Goal: Information Seeking & Learning: Find specific fact

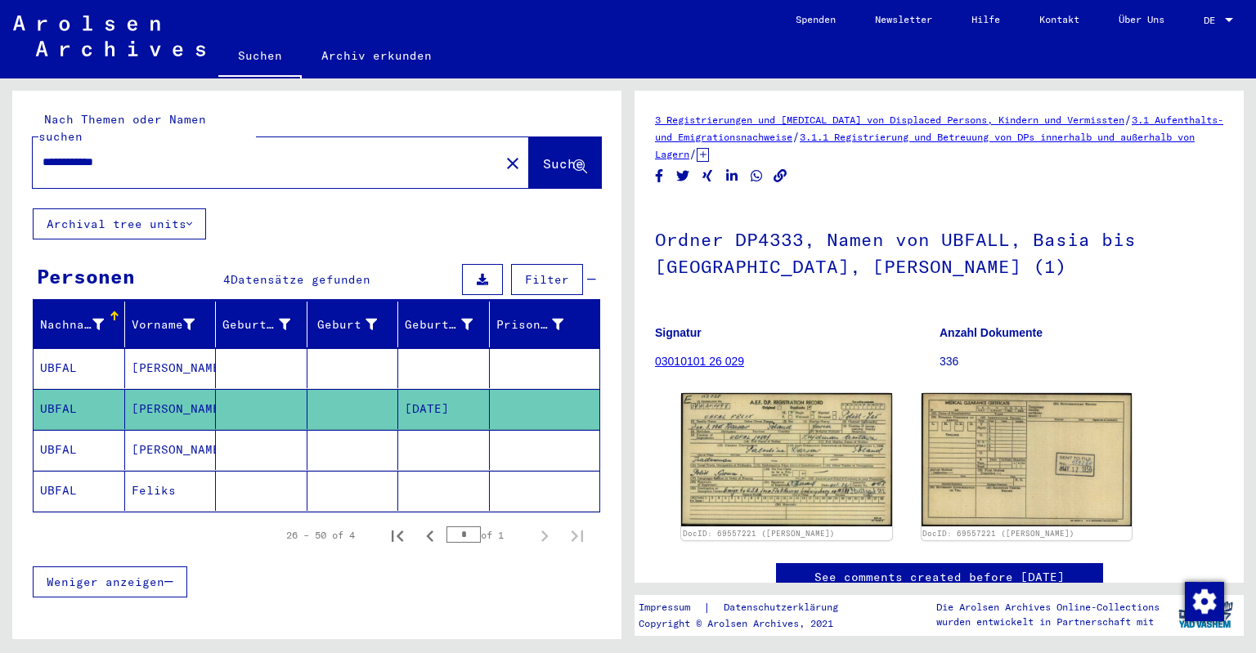
drag, startPoint x: 0, startPoint y: 0, endPoint x: 0, endPoint y: 144, distance: 143.9
click at [43, 154] on input "**********" at bounding box center [266, 162] width 447 height 17
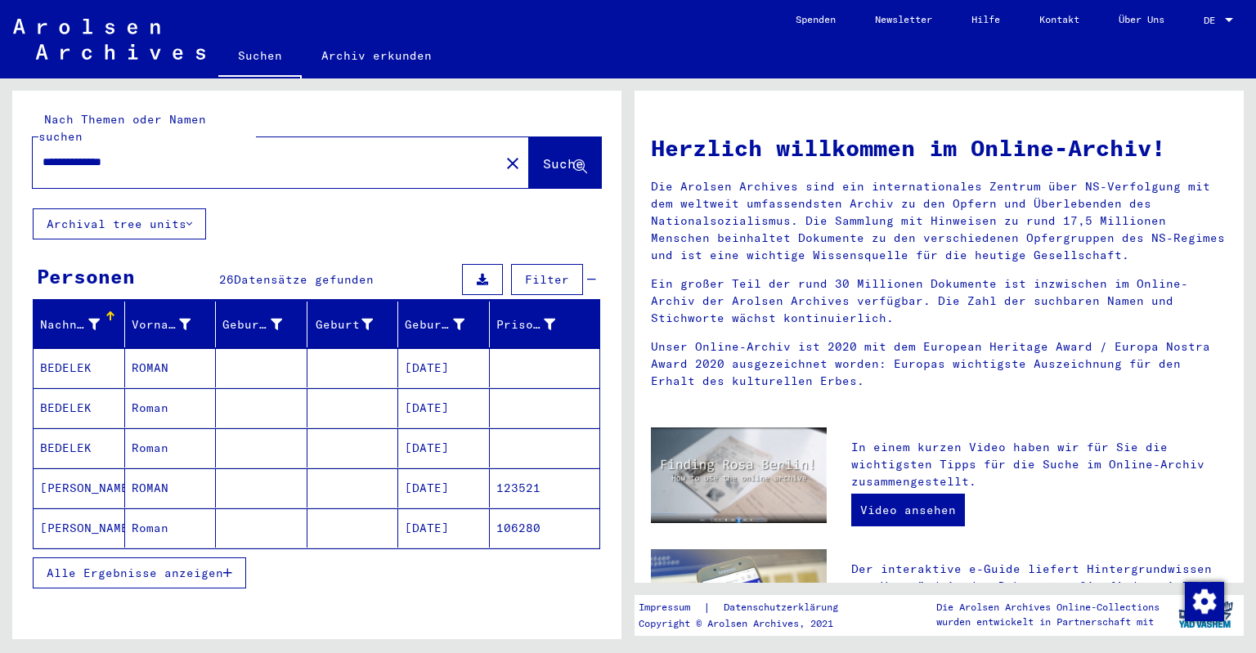
click at [214, 566] on span "Alle Ergebnisse anzeigen" at bounding box center [135, 573] width 177 height 15
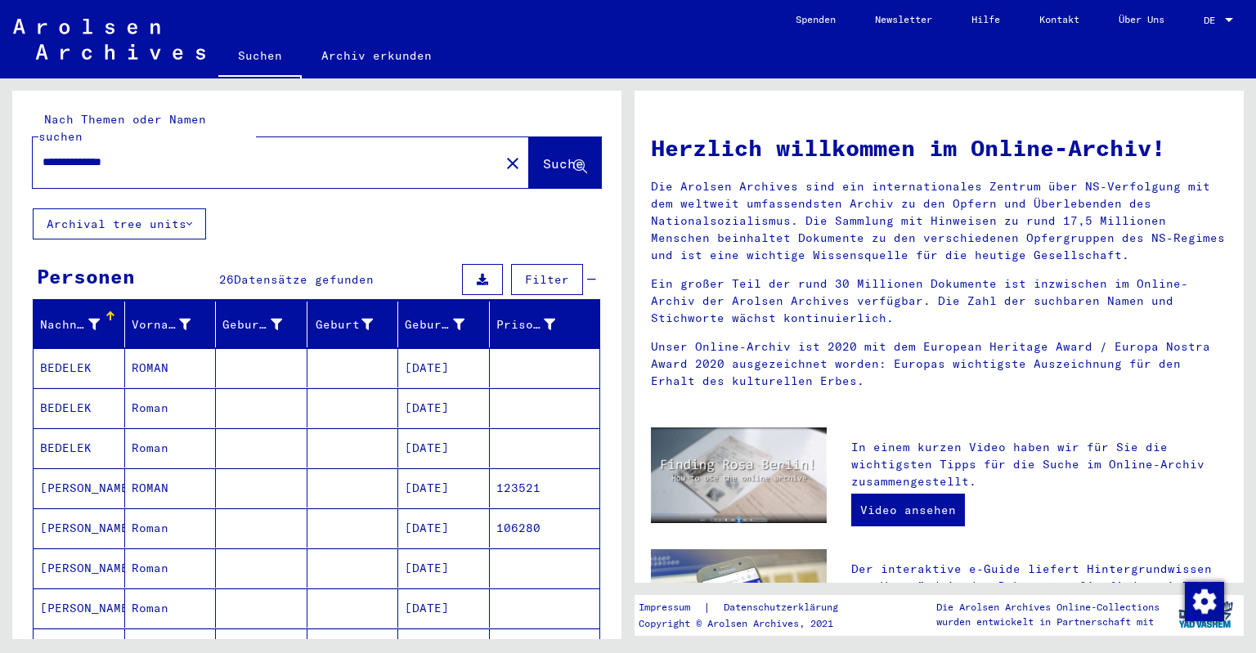
click at [462, 470] on mat-cell "[DATE]" at bounding box center [444, 488] width 92 height 39
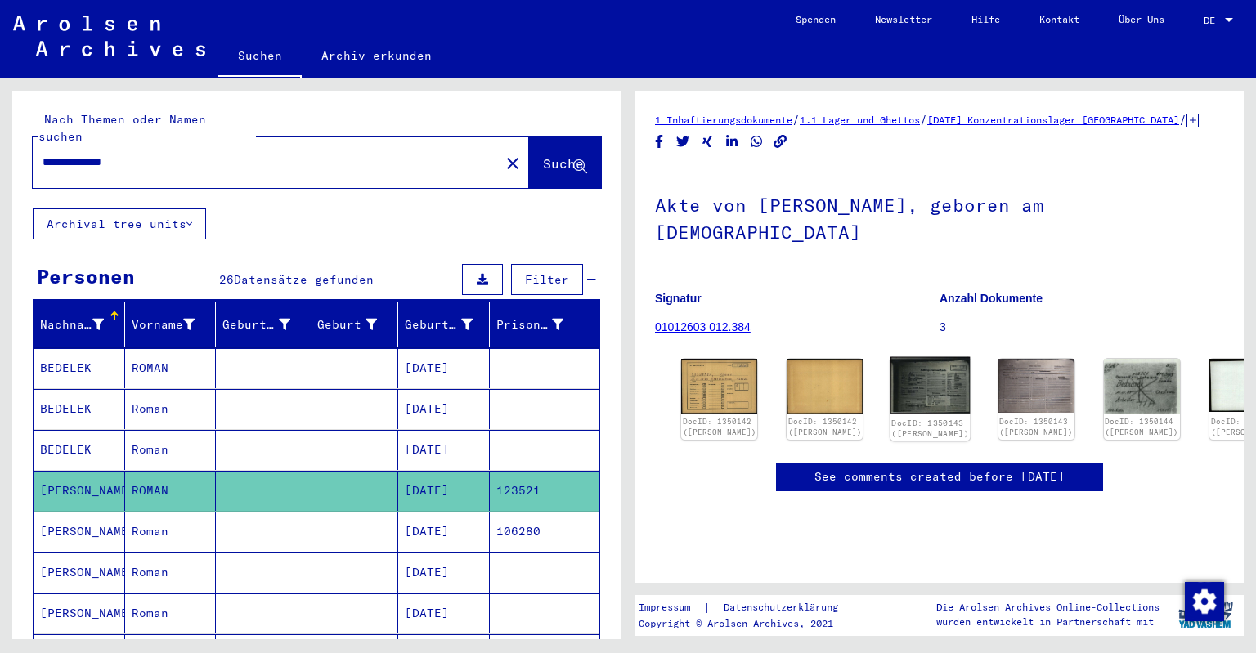
click at [892, 373] on img at bounding box center [931, 385] width 80 height 56
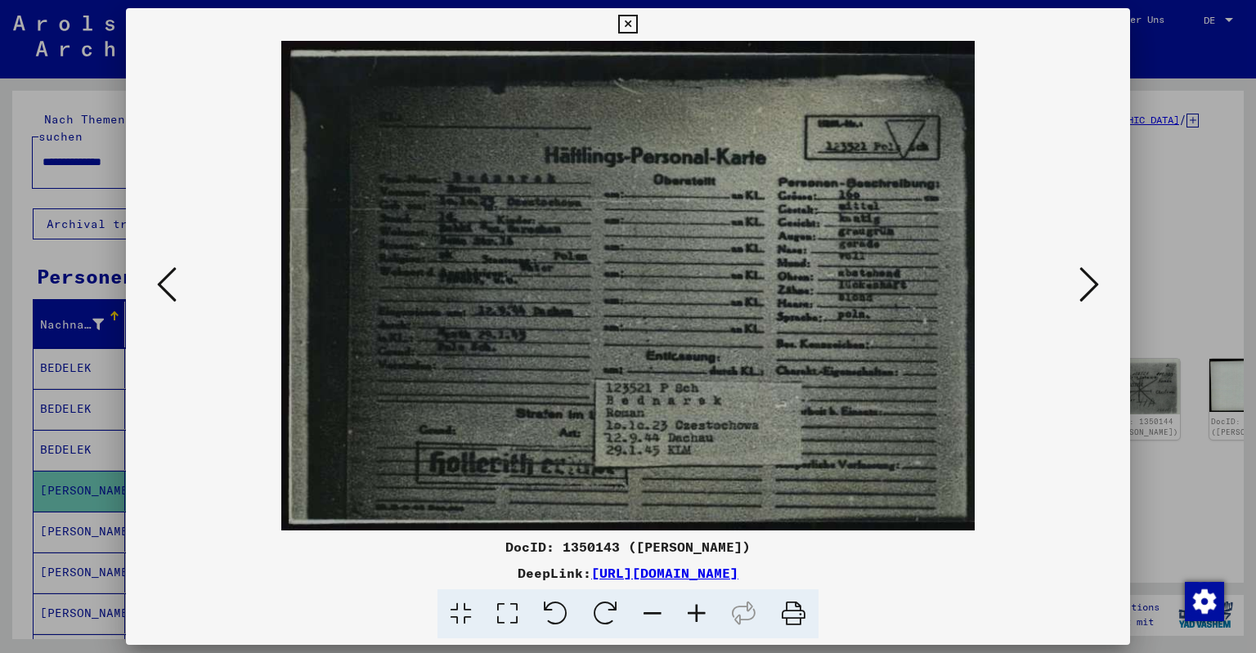
click at [1086, 282] on icon at bounding box center [1090, 284] width 20 height 39
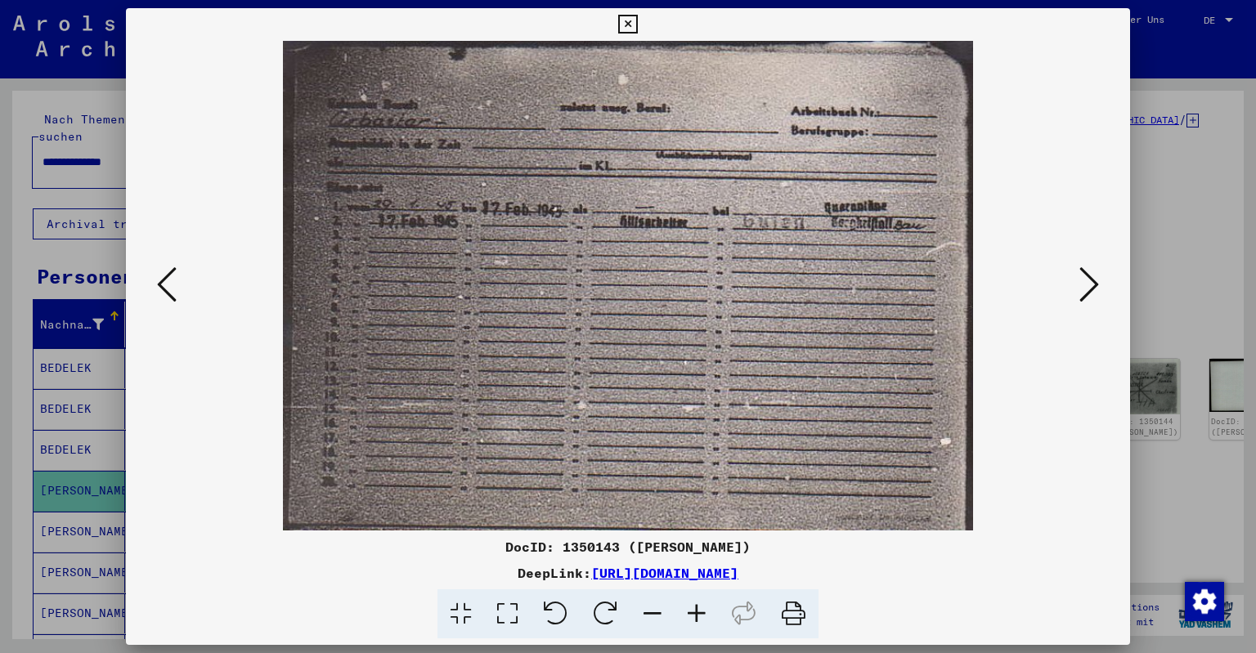
click at [1086, 282] on icon at bounding box center [1090, 284] width 20 height 39
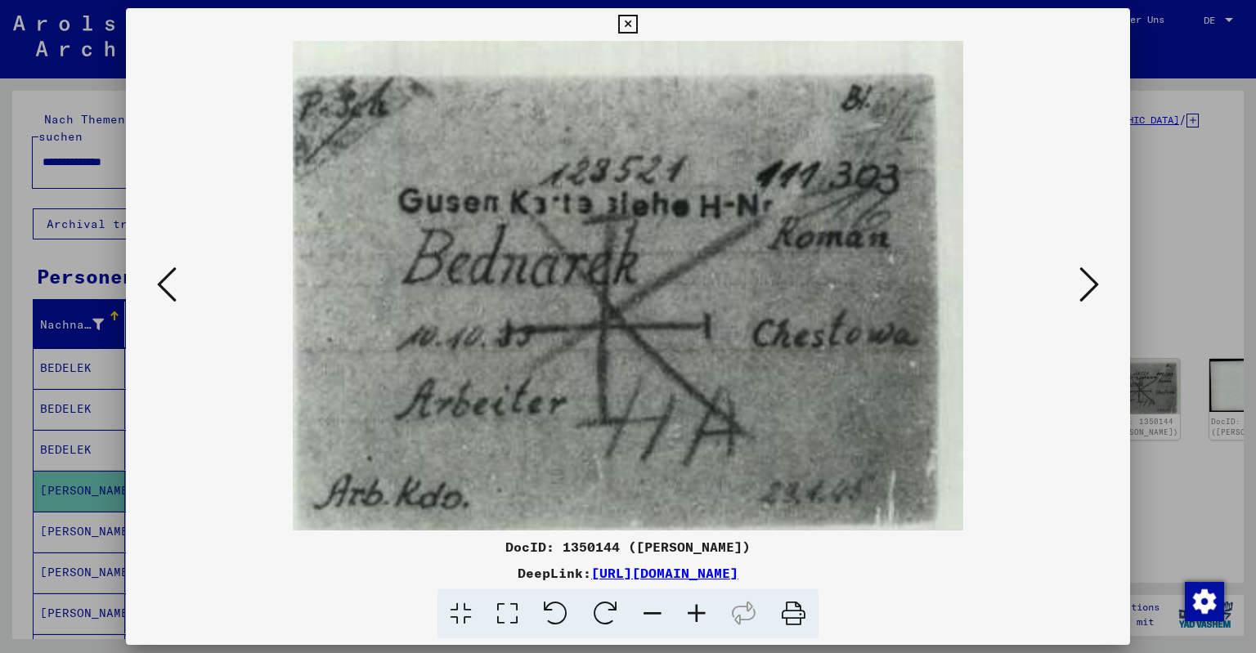
click at [1086, 282] on icon at bounding box center [1090, 284] width 20 height 39
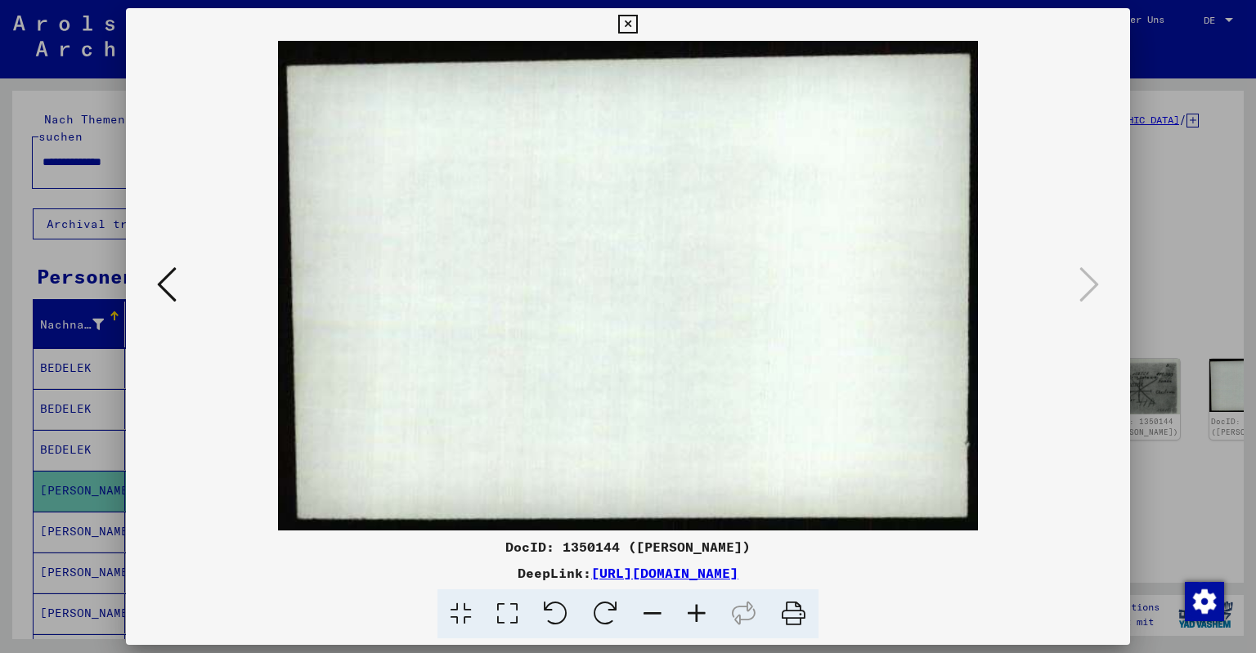
click at [637, 20] on icon at bounding box center [627, 25] width 19 height 20
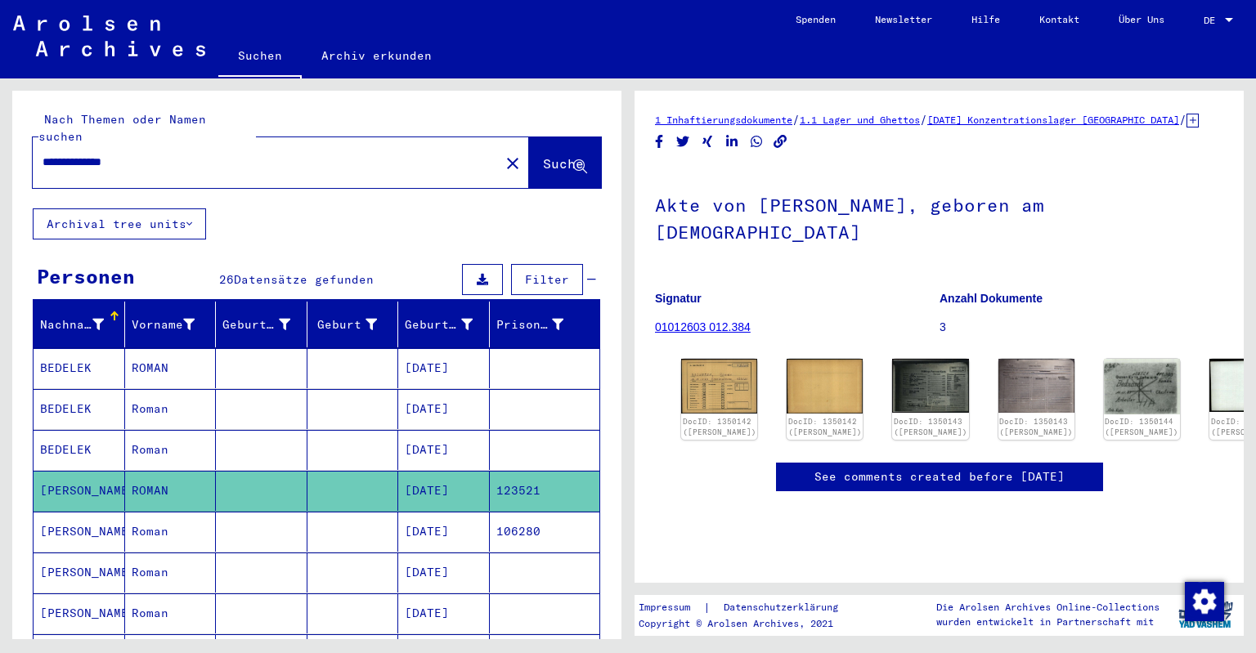
drag, startPoint x: 77, startPoint y: 144, endPoint x: 0, endPoint y: 139, distance: 77.0
click at [43, 154] on input "**********" at bounding box center [266, 162] width 447 height 17
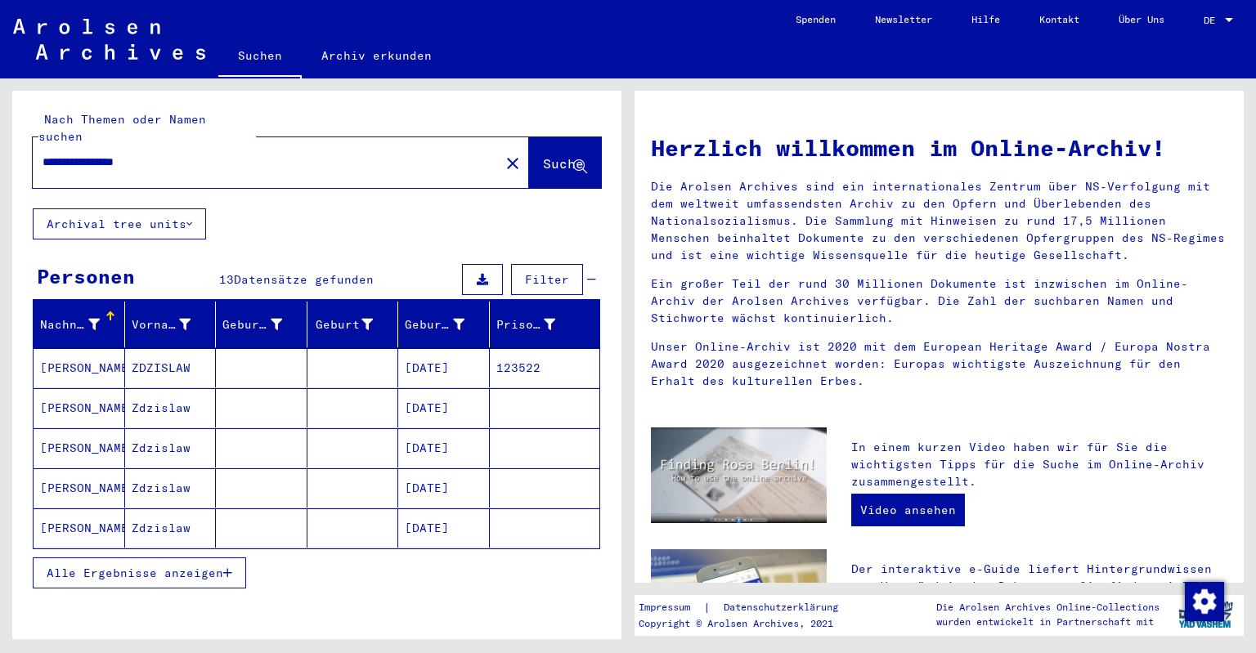
click at [189, 566] on span "Alle Ergebnisse anzeigen" at bounding box center [135, 573] width 177 height 15
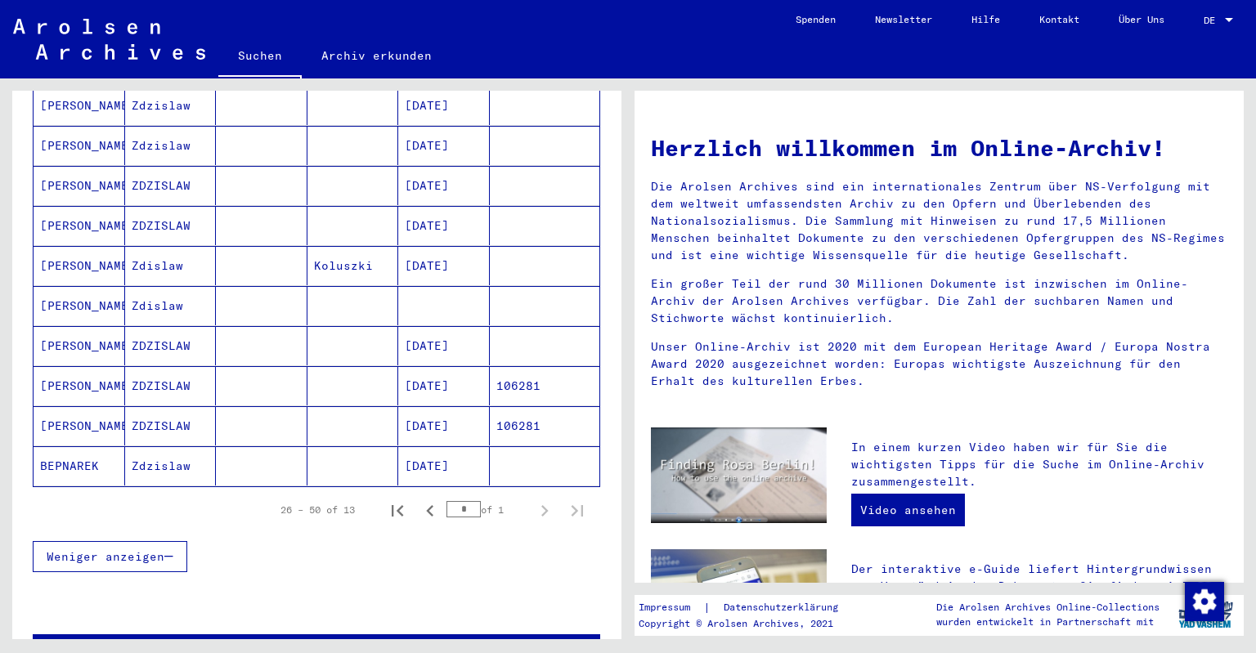
scroll to position [384, 0]
click at [437, 260] on mat-cell "[DATE]" at bounding box center [444, 264] width 92 height 39
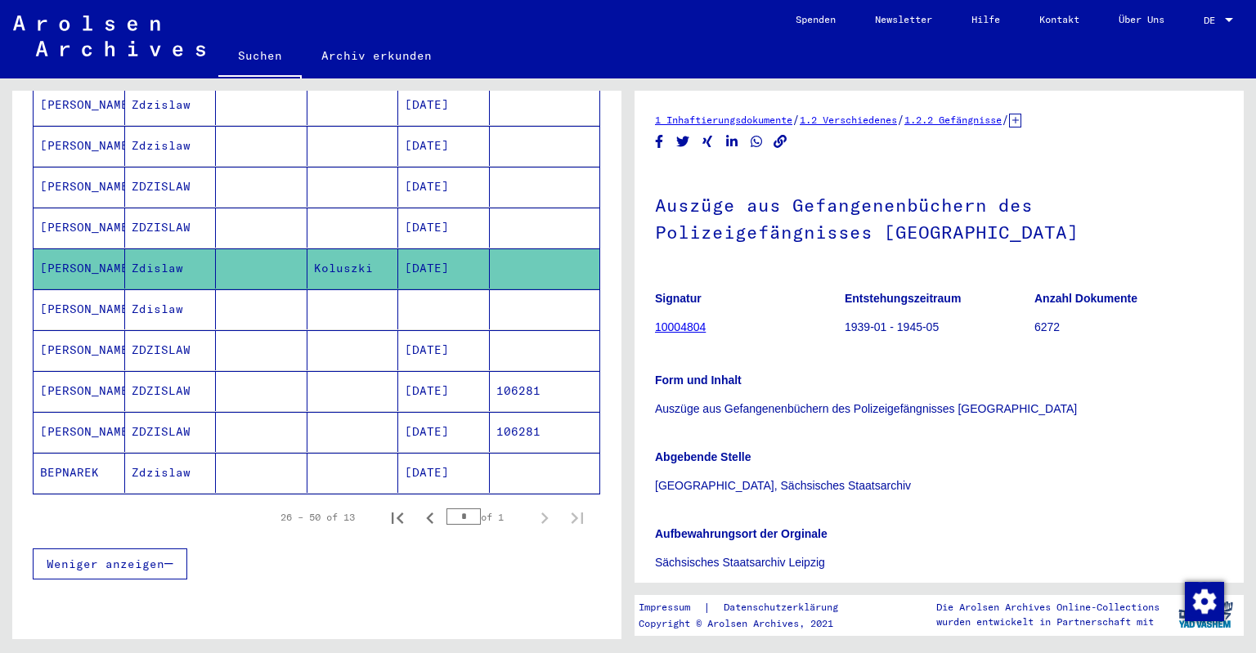
click at [429, 371] on mat-cell "[DATE]" at bounding box center [444, 391] width 92 height 40
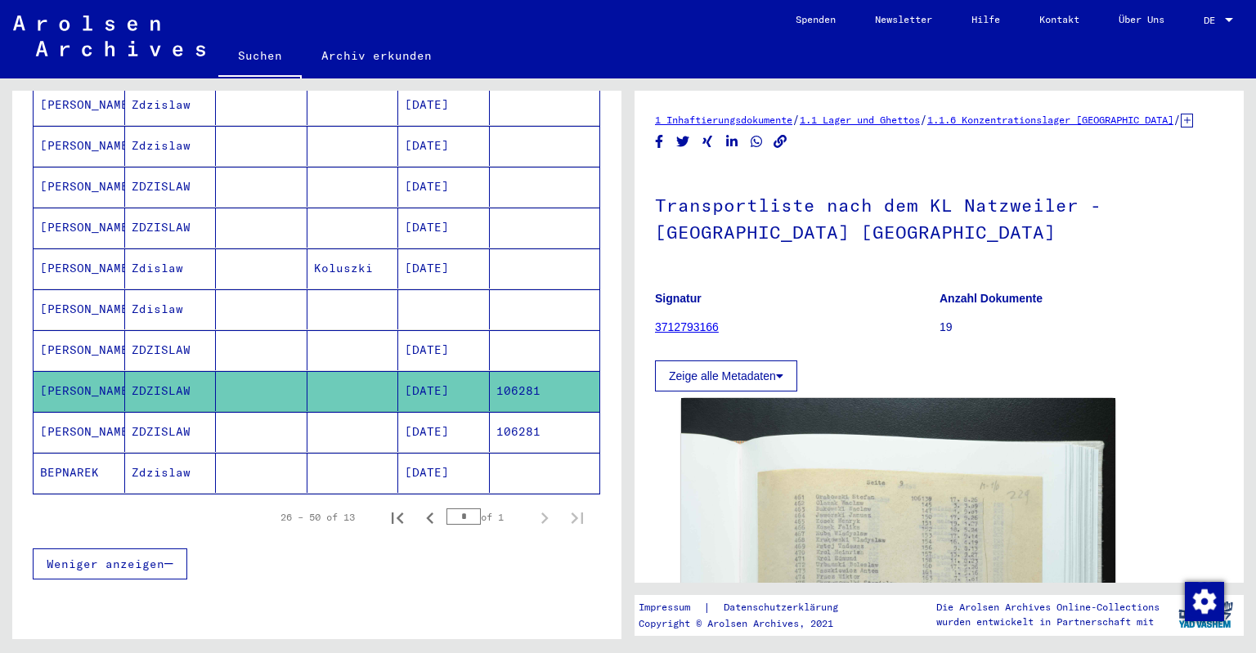
click at [456, 412] on mat-cell "[DATE]" at bounding box center [444, 432] width 92 height 40
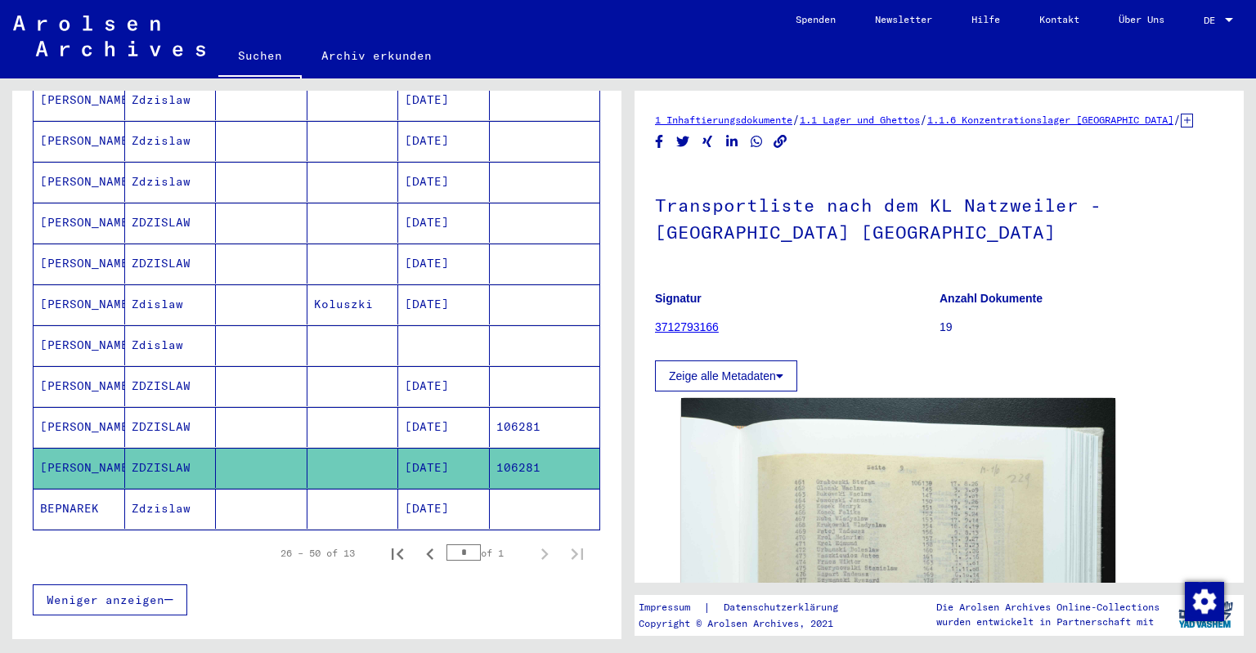
scroll to position [349, 0]
click at [442, 337] on mat-cell at bounding box center [444, 346] width 92 height 40
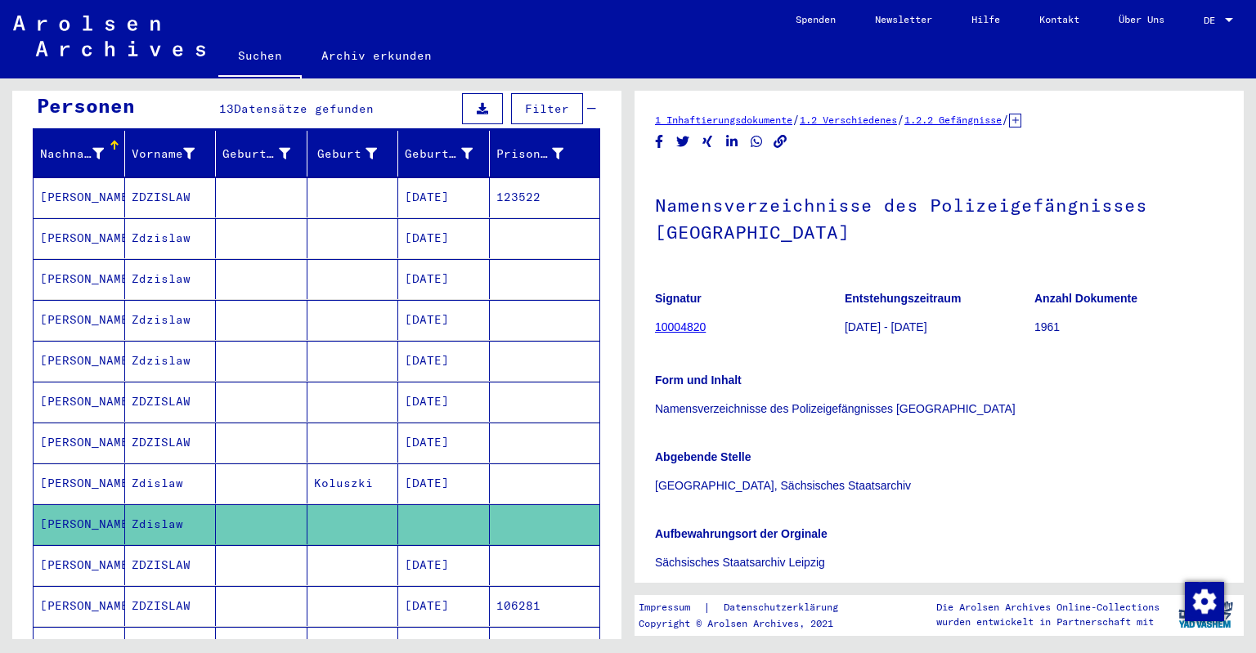
scroll to position [174, 0]
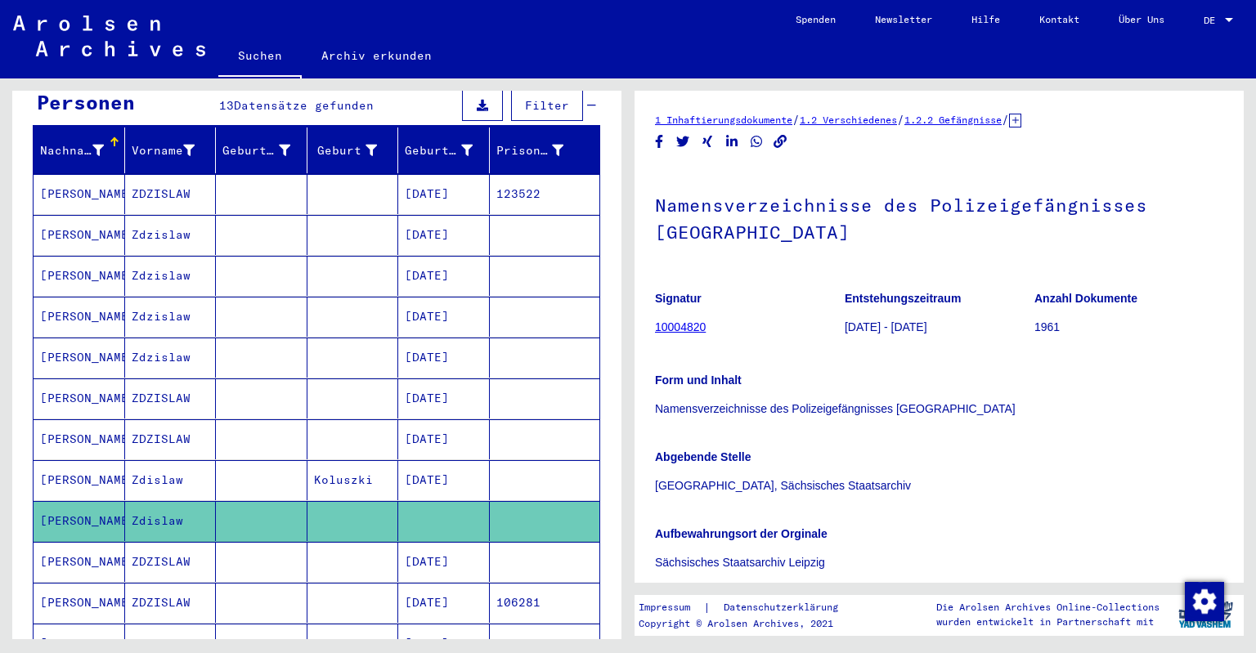
click at [454, 583] on mat-cell "[DATE]" at bounding box center [444, 603] width 92 height 40
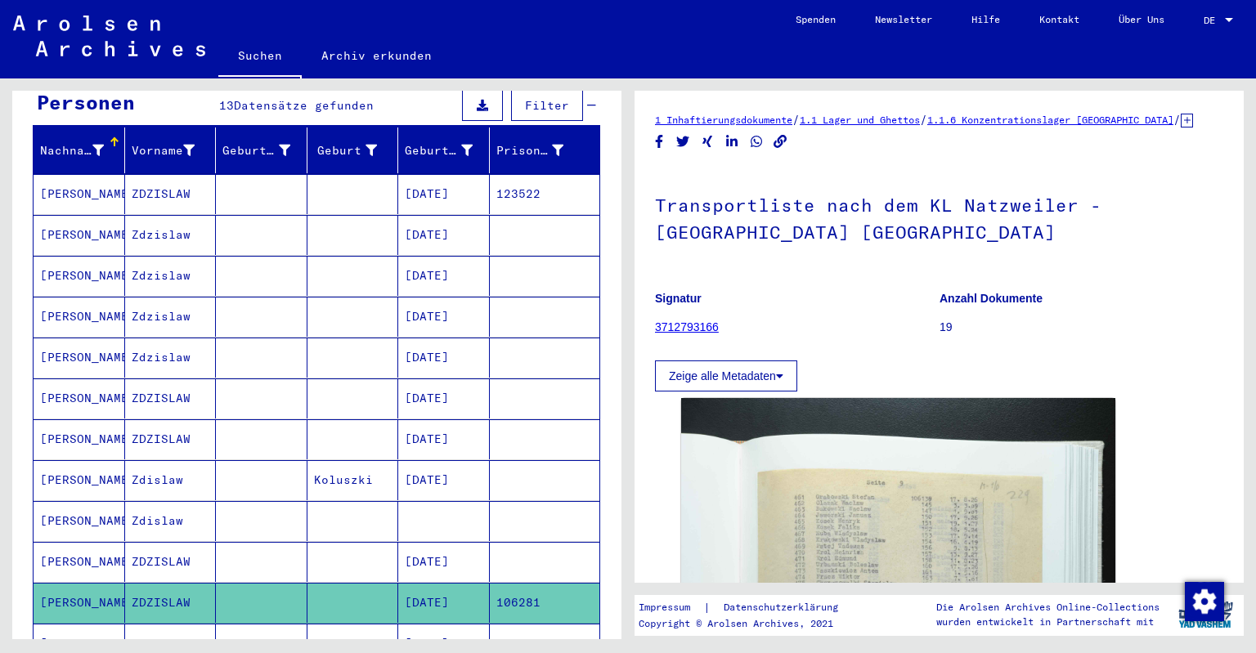
click at [449, 624] on mat-cell "[DATE]" at bounding box center [444, 644] width 92 height 40
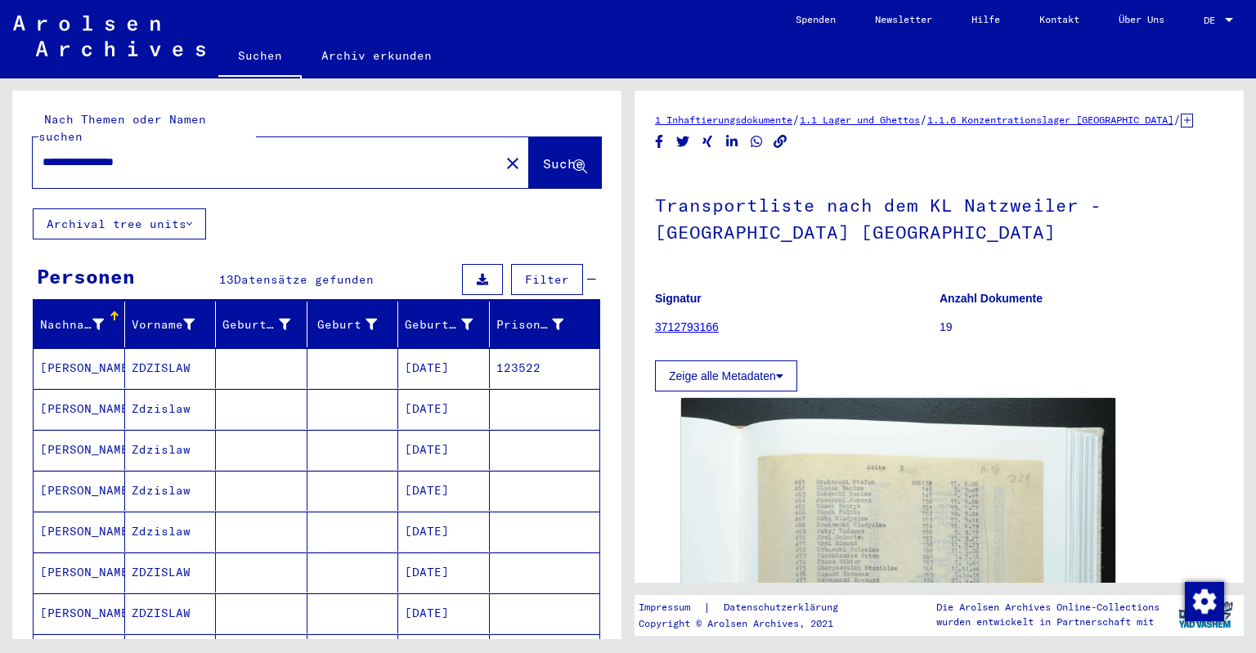
drag, startPoint x: 206, startPoint y: 152, endPoint x: 58, endPoint y: 146, distance: 148.2
click at [58, 154] on input "**********" at bounding box center [266, 162] width 447 height 17
type input "*"
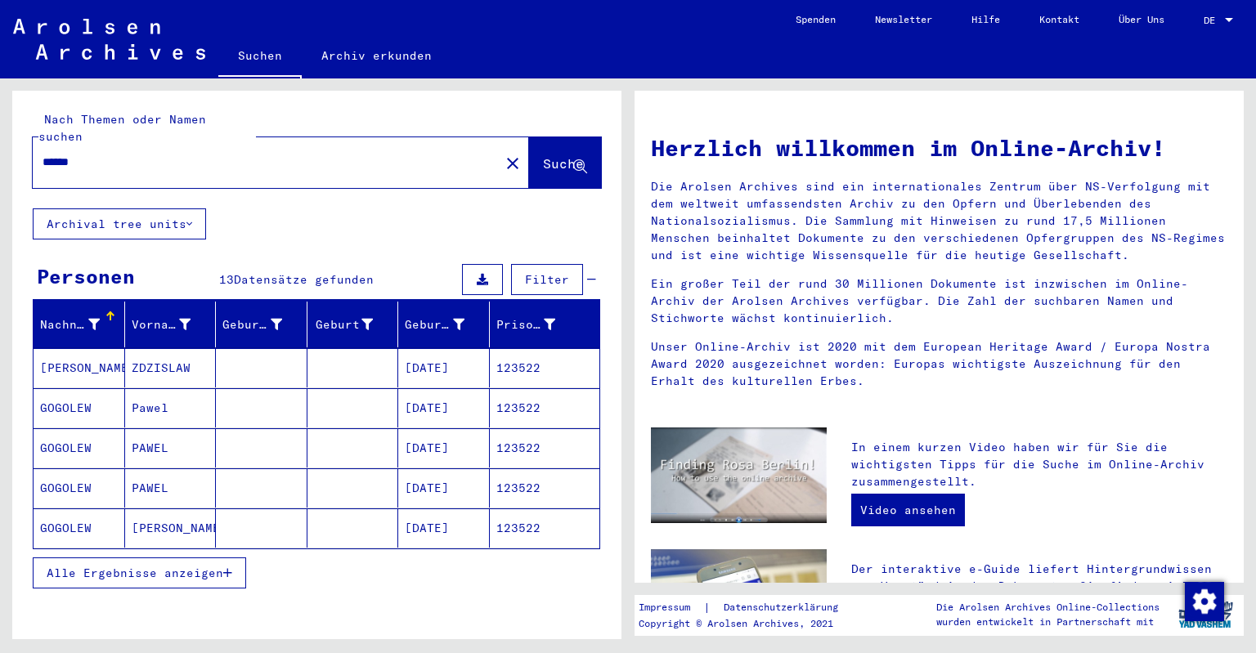
click at [188, 348] on mat-cell "ZDZISLAW" at bounding box center [171, 367] width 92 height 39
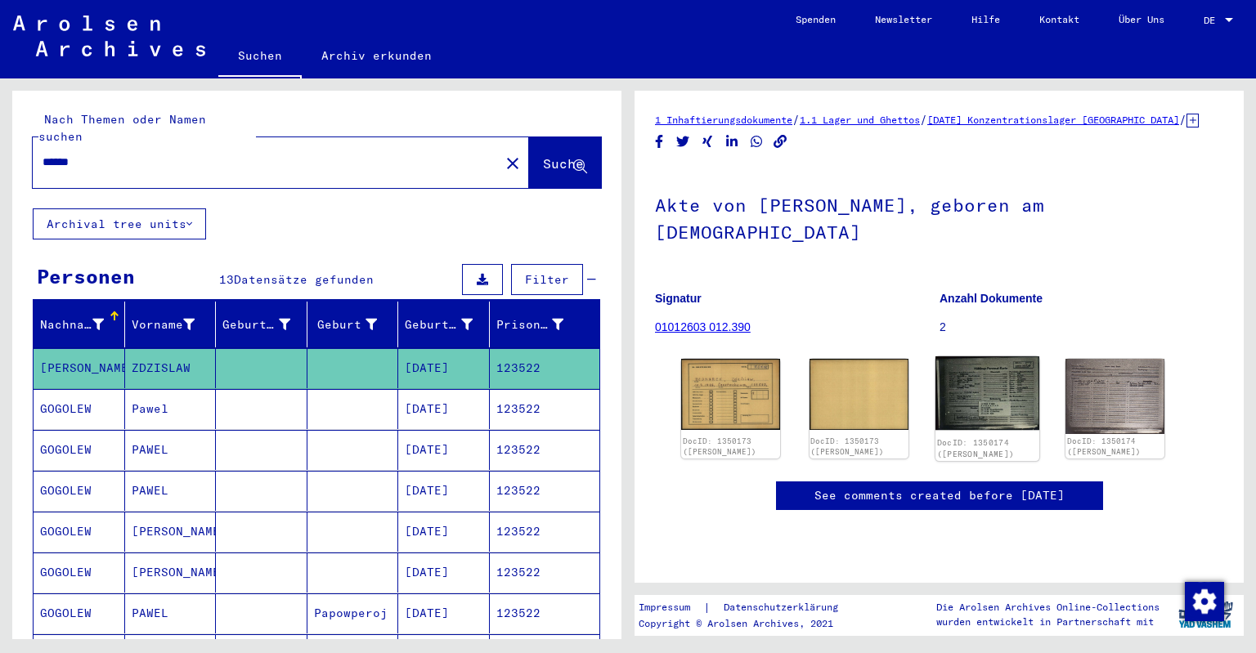
click at [976, 406] on img at bounding box center [987, 394] width 104 height 74
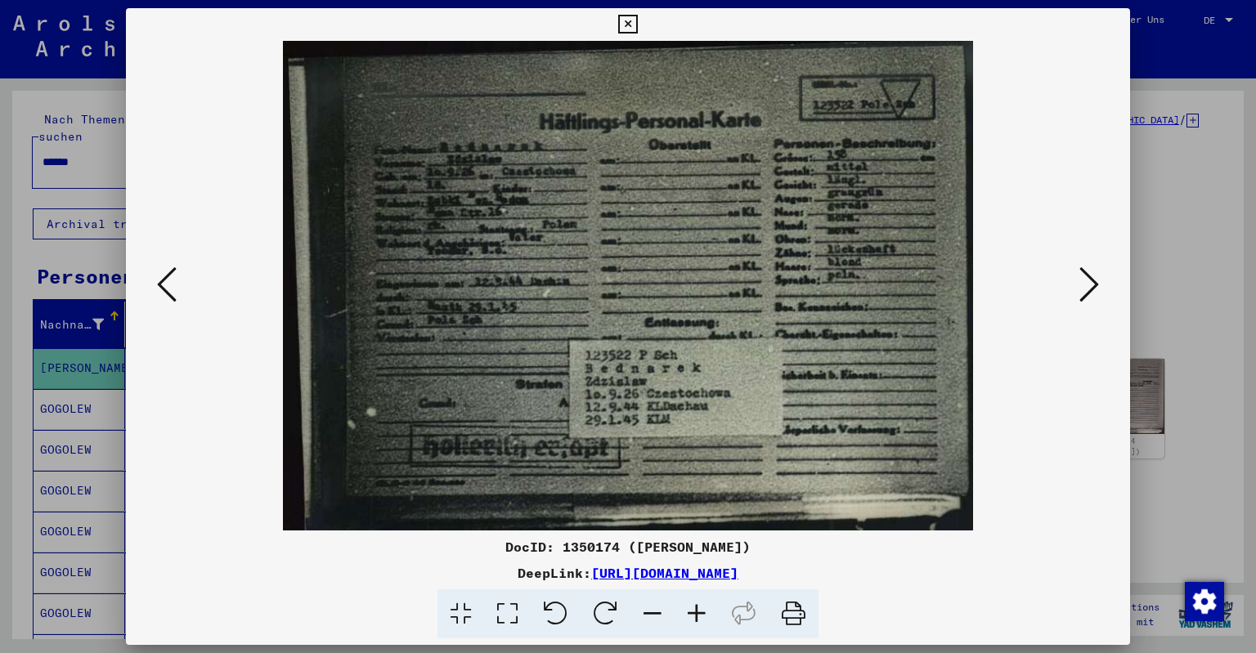
click at [1093, 295] on icon at bounding box center [1090, 284] width 20 height 39
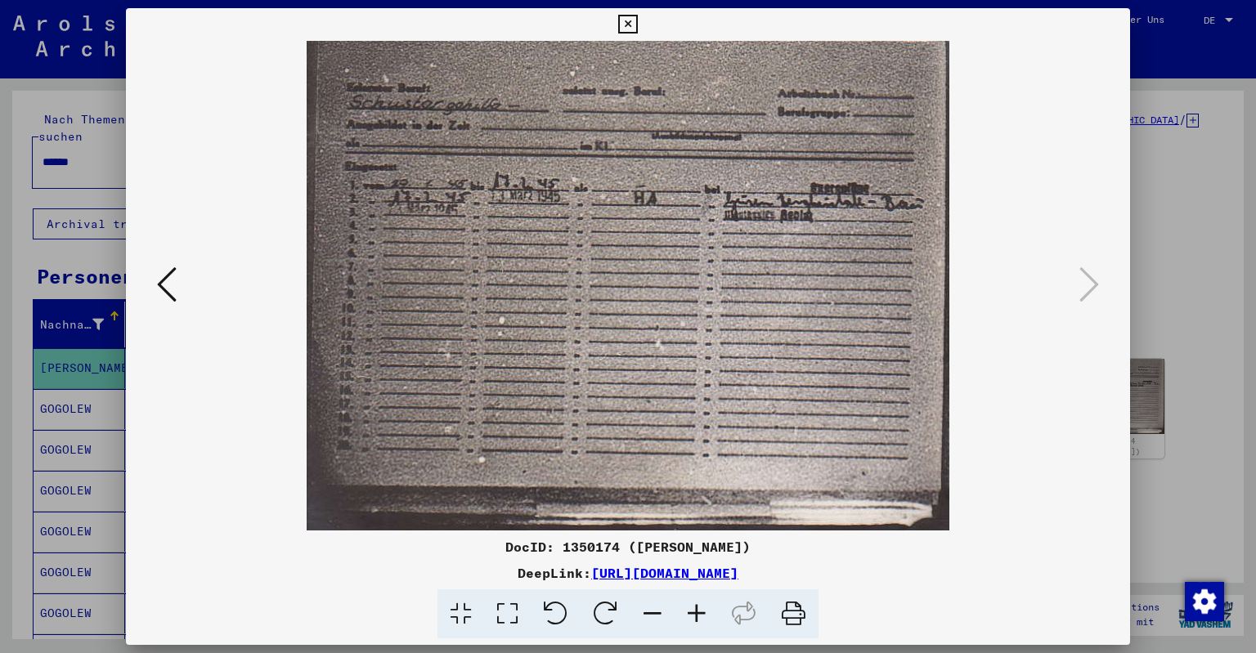
click at [637, 28] on icon at bounding box center [627, 25] width 19 height 20
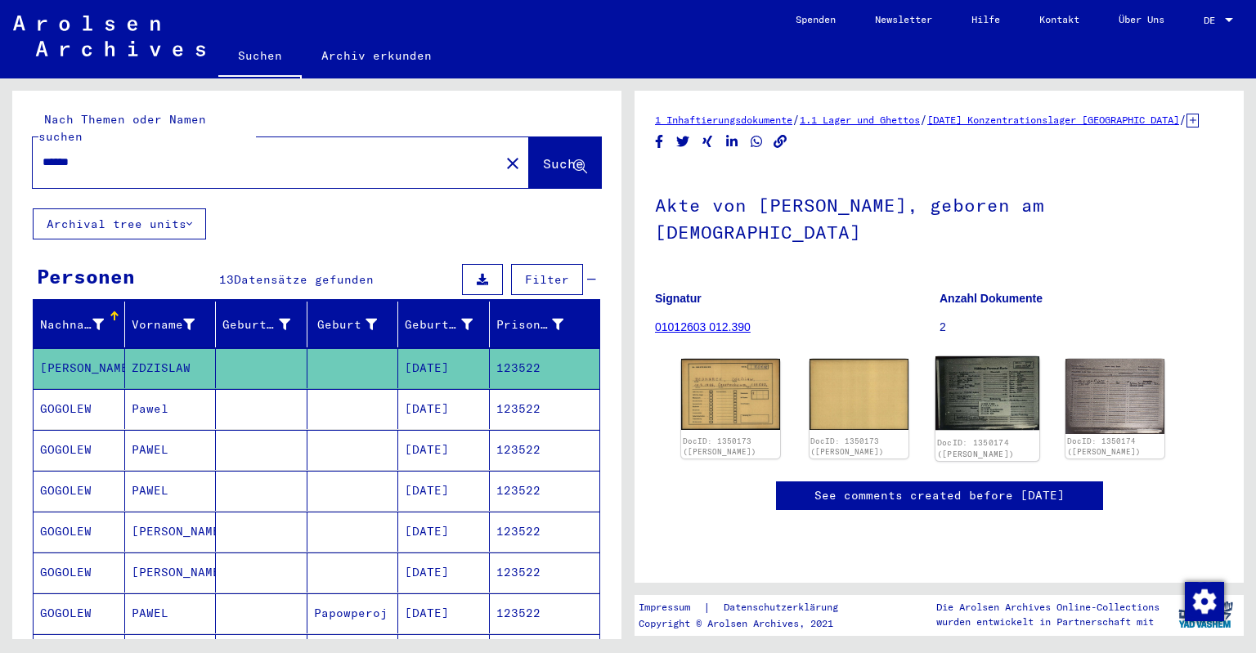
click at [1012, 394] on img at bounding box center [987, 394] width 104 height 74
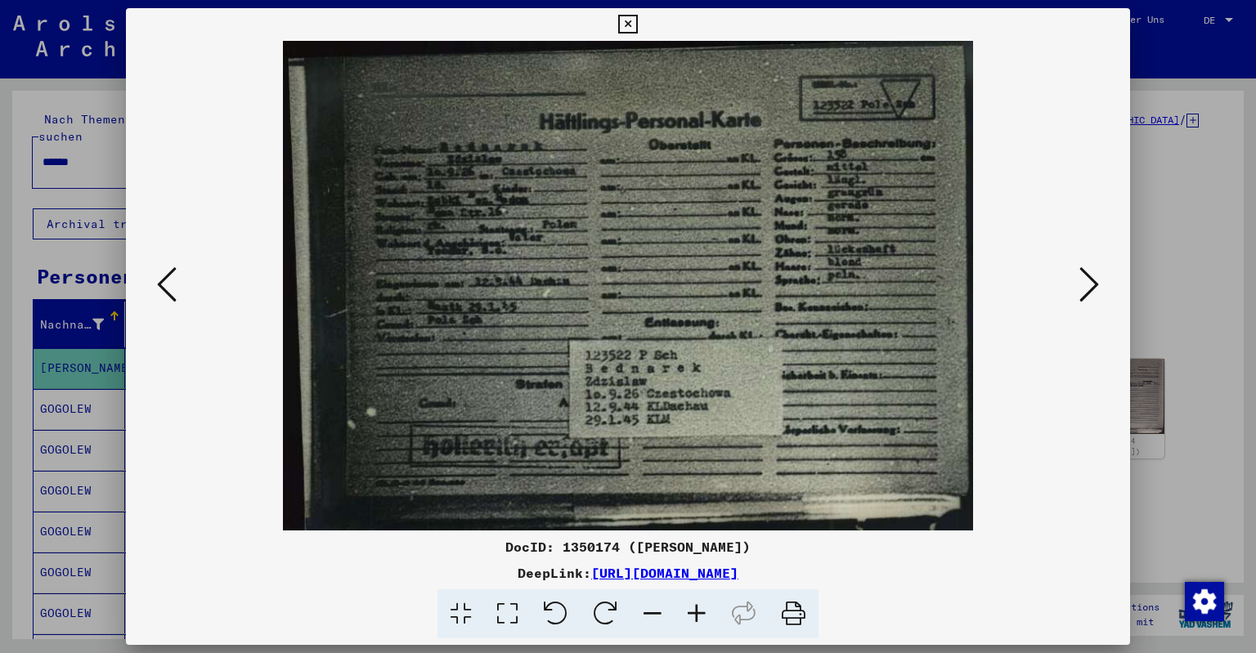
click at [1088, 294] on icon at bounding box center [1090, 284] width 20 height 39
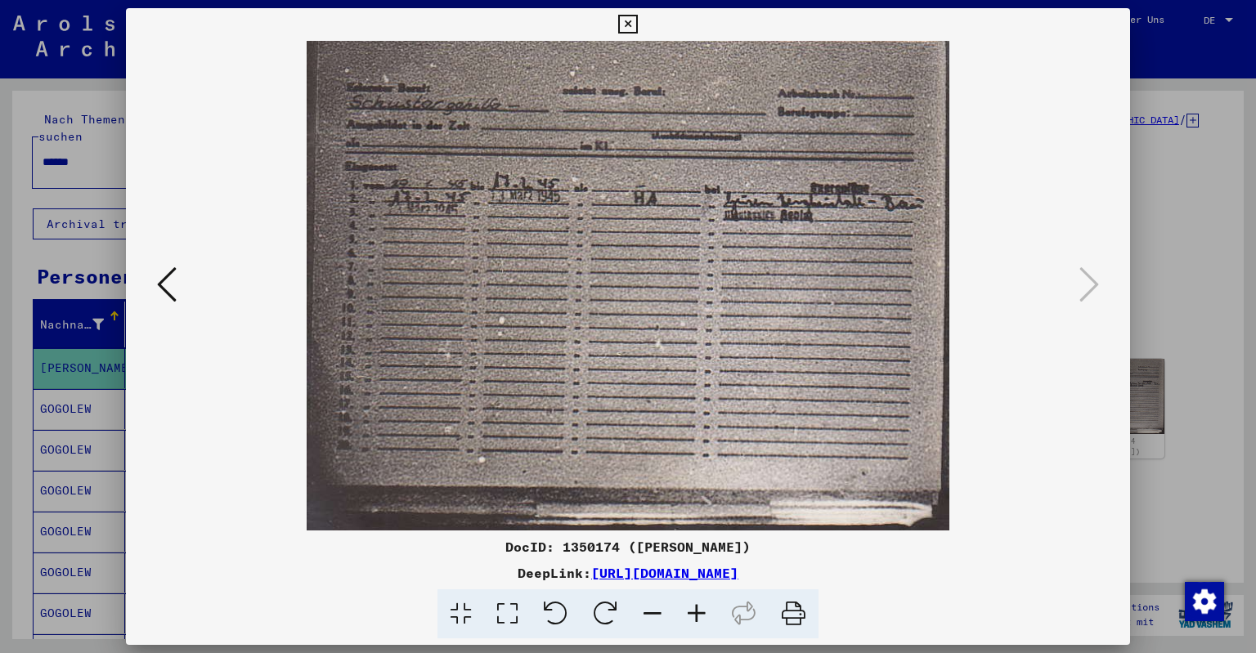
click at [702, 610] on icon at bounding box center [697, 615] width 44 height 50
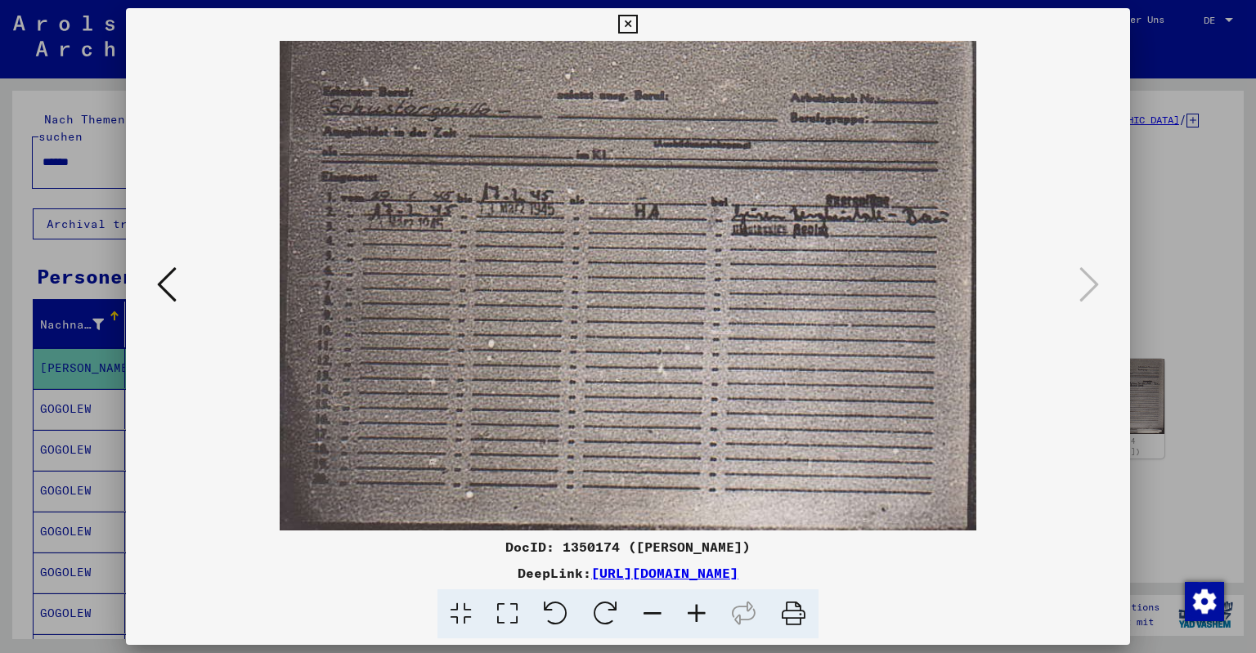
click at [702, 610] on icon at bounding box center [697, 615] width 44 height 50
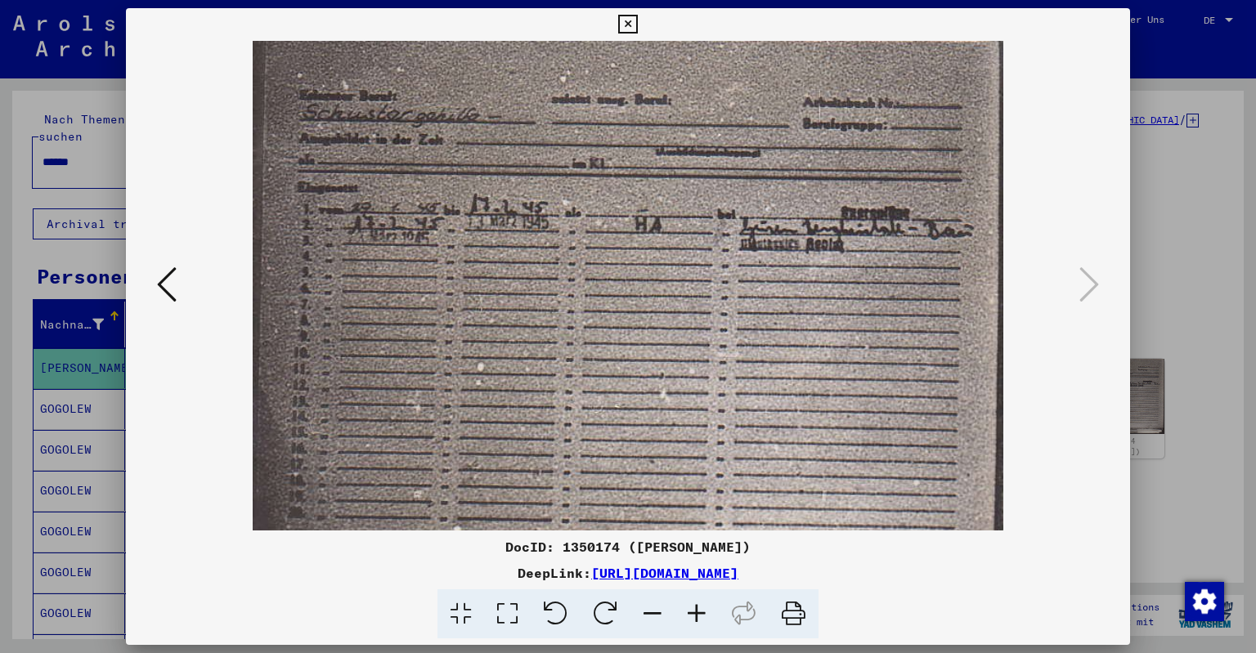
click at [702, 610] on icon at bounding box center [697, 615] width 44 height 50
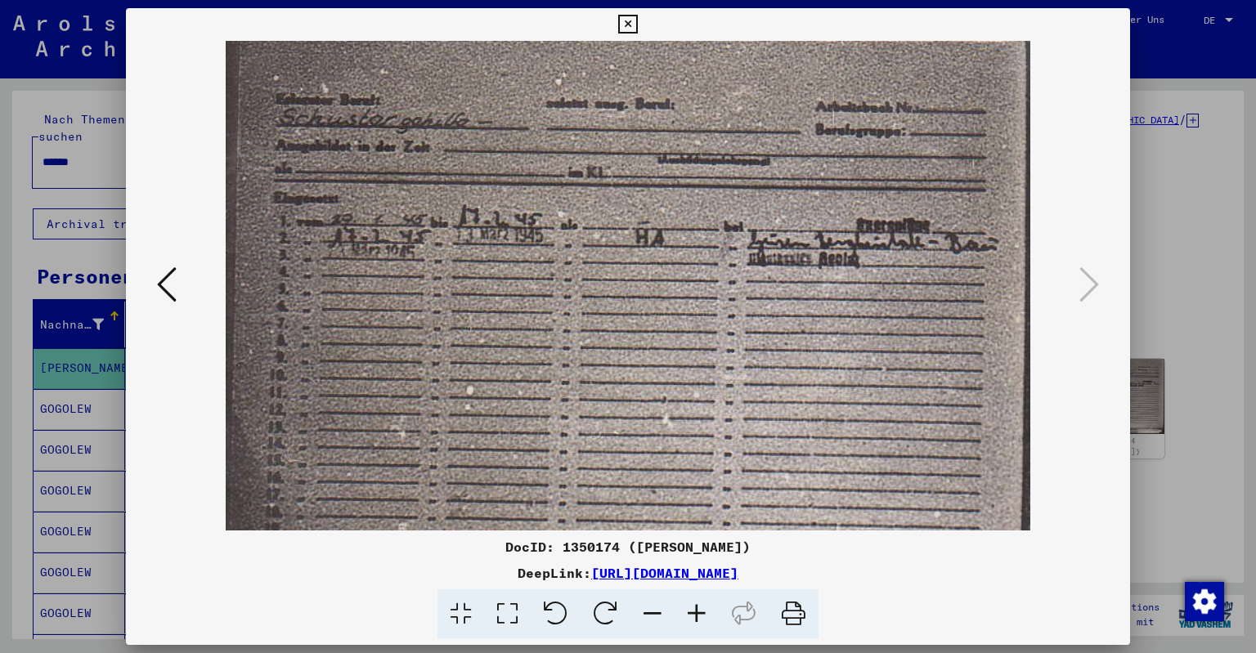
click at [702, 610] on icon at bounding box center [697, 615] width 44 height 50
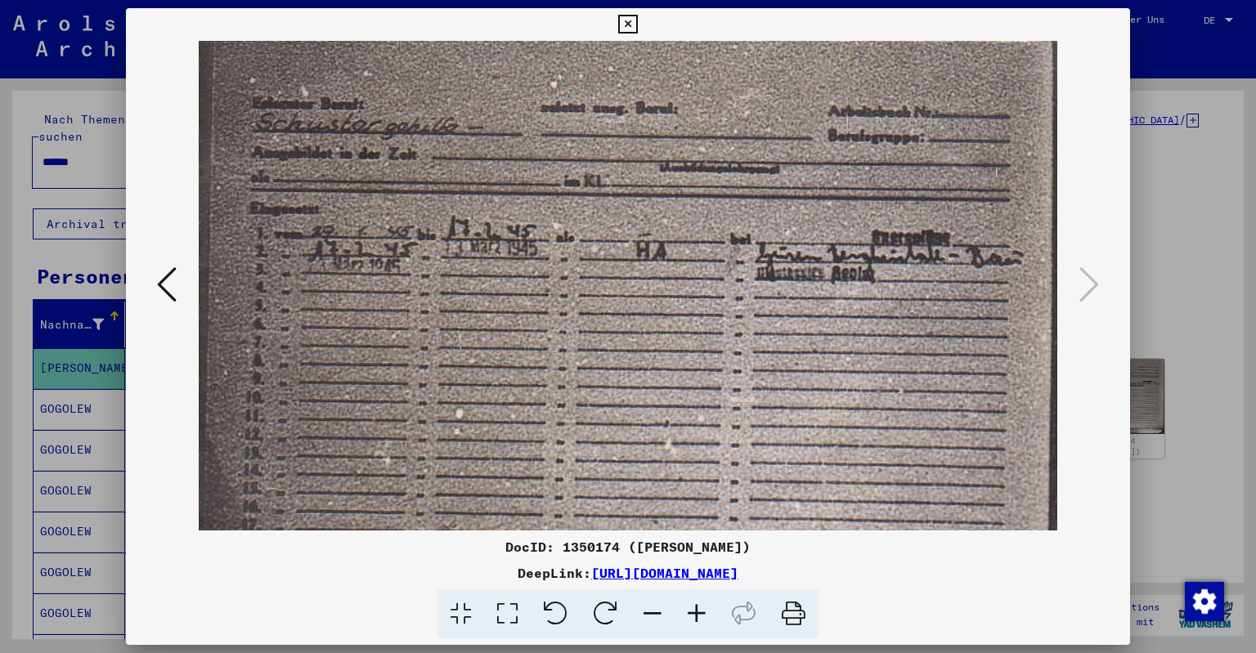
click at [637, 24] on icon at bounding box center [627, 25] width 19 height 20
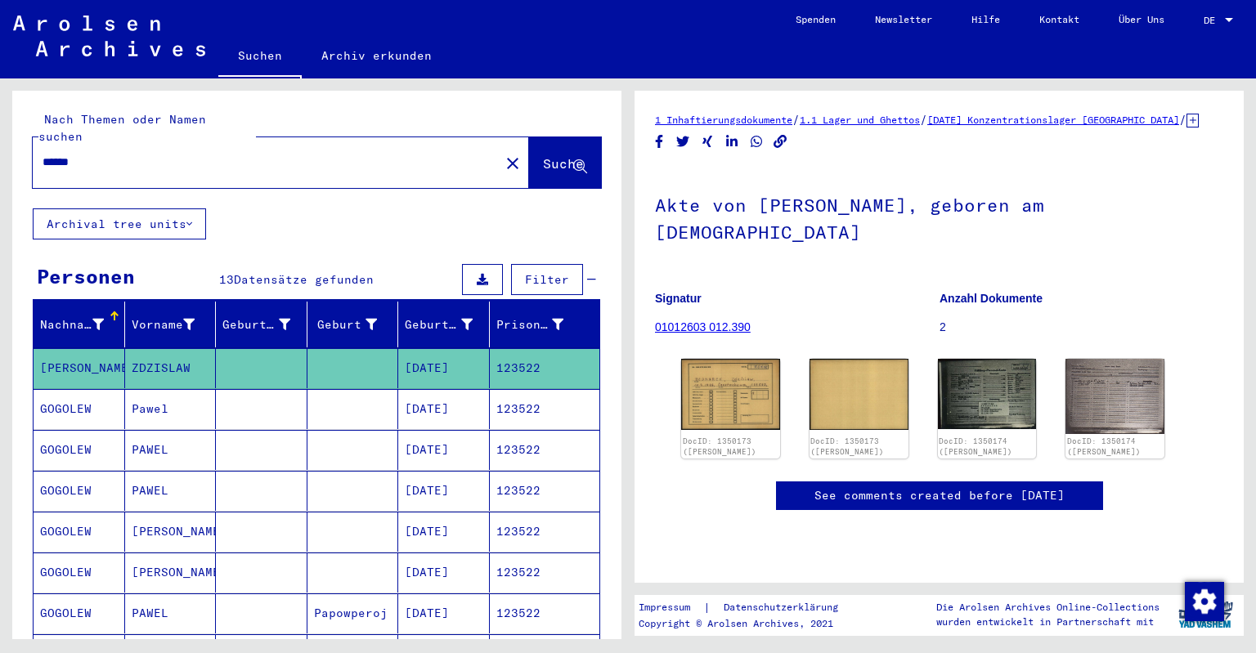
drag, startPoint x: 103, startPoint y: 141, endPoint x: 0, endPoint y: 134, distance: 103.3
click at [43, 154] on input "******" at bounding box center [266, 162] width 447 height 17
type input "**********"
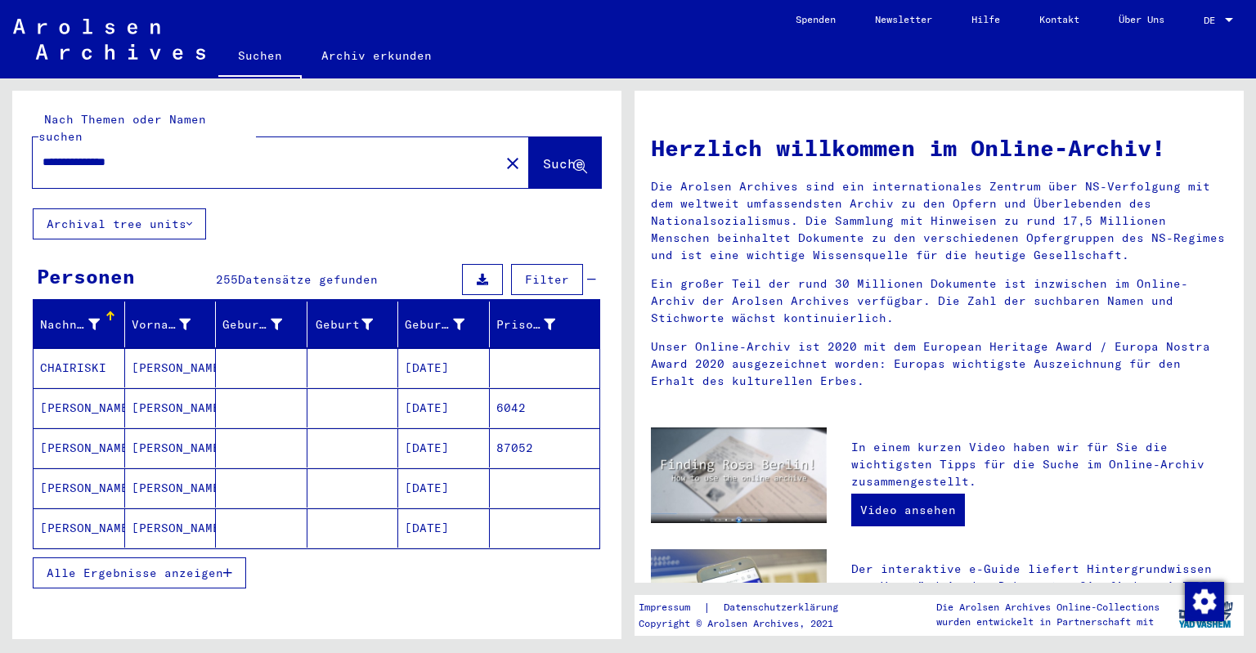
click at [221, 558] on button "Alle Ergebnisse anzeigen" at bounding box center [139, 573] width 213 height 31
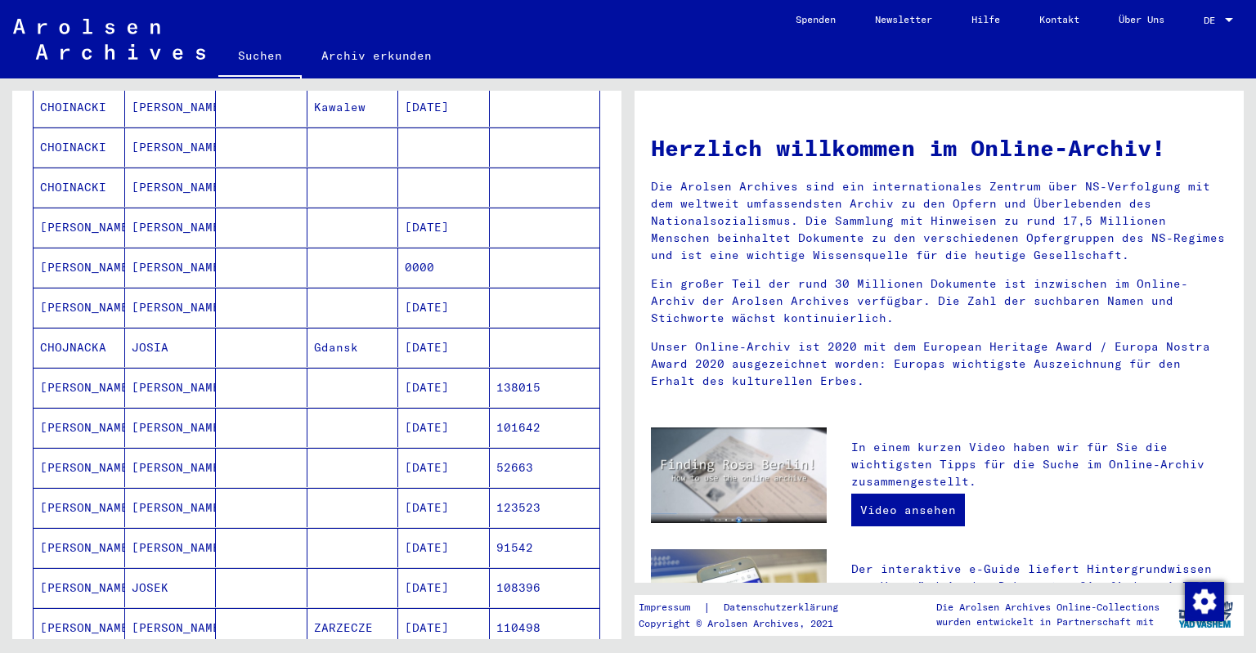
scroll to position [703, 0]
click at [450, 489] on mat-cell "[DATE]" at bounding box center [444, 506] width 92 height 39
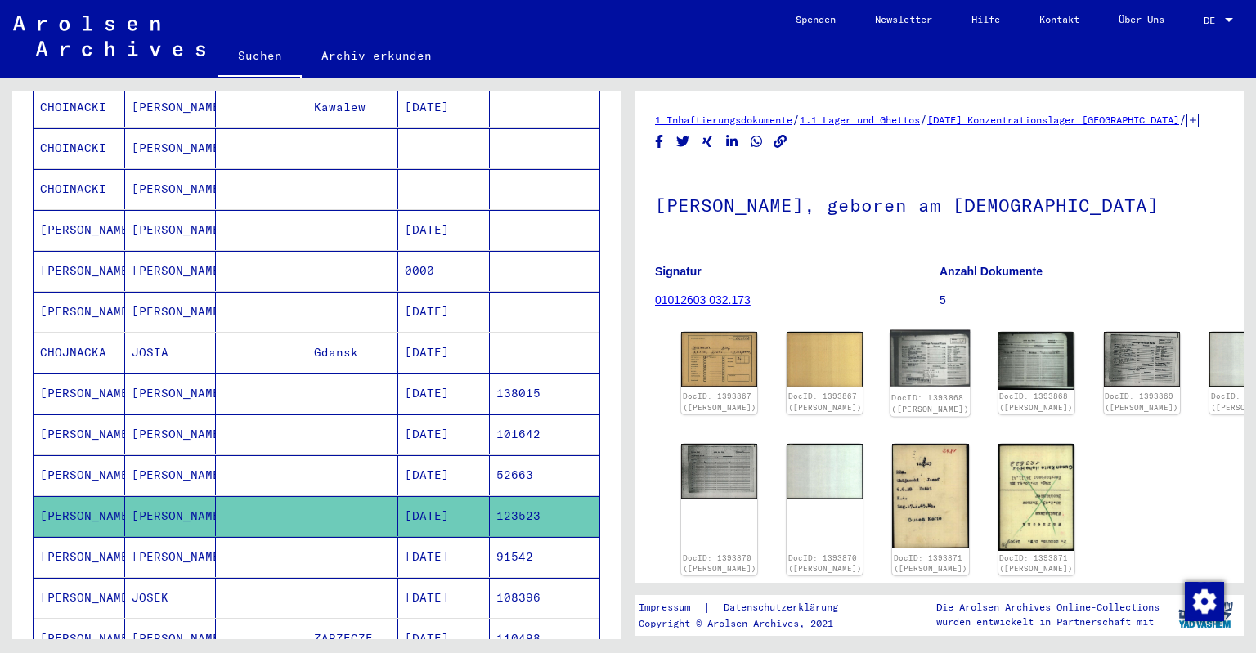
click at [896, 376] on img at bounding box center [931, 358] width 80 height 56
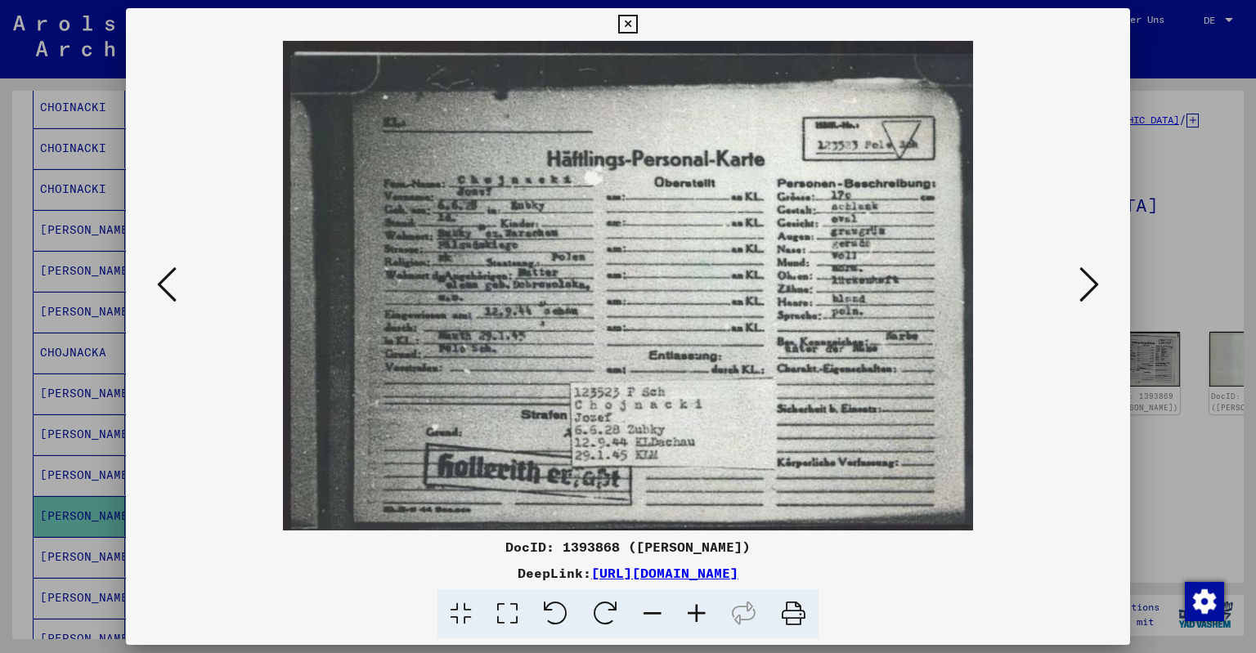
click at [1085, 289] on icon at bounding box center [1090, 284] width 20 height 39
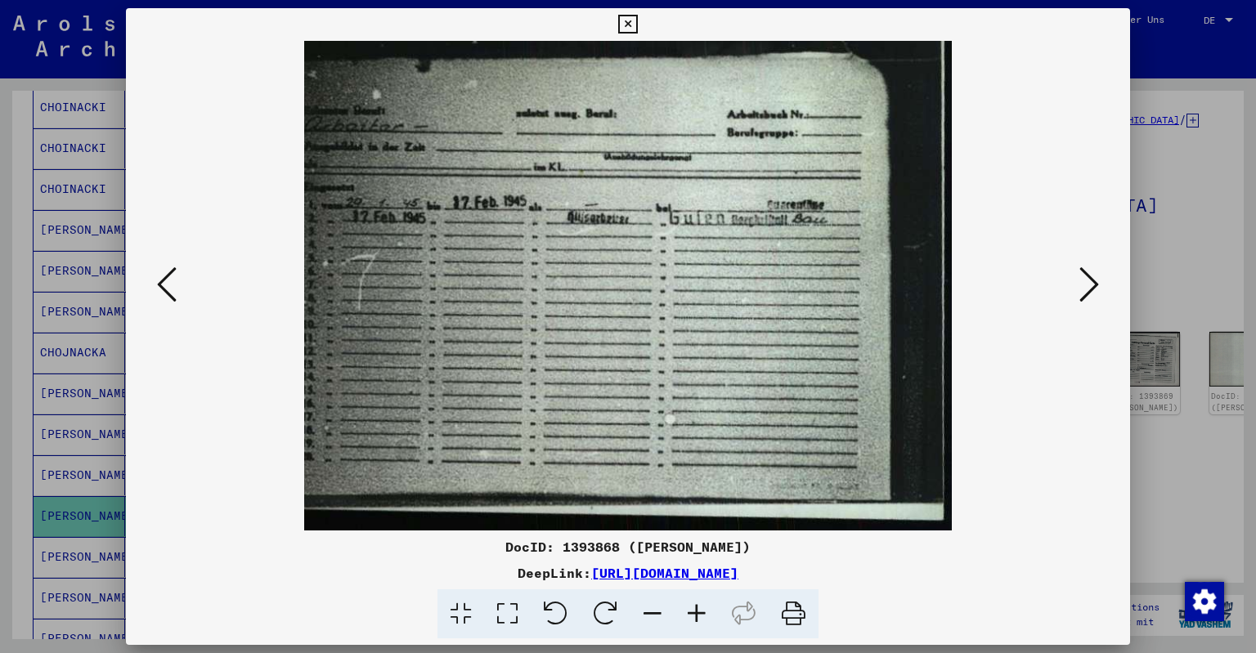
click at [637, 28] on icon at bounding box center [627, 25] width 19 height 20
